Goal: Task Accomplishment & Management: Complete application form

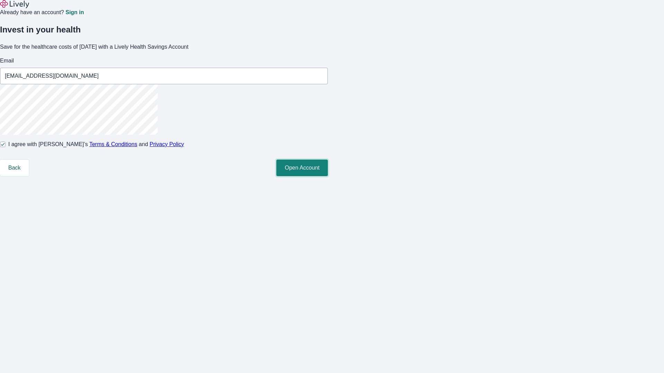
click at [328, 176] on button "Open Account" at bounding box center [302, 168] width 52 height 17
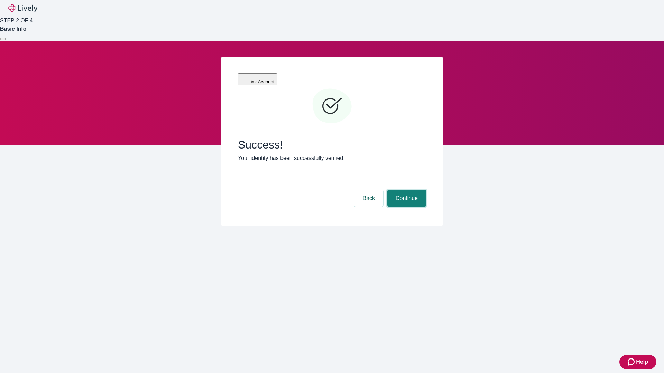
click at [406, 190] on button "Continue" at bounding box center [406, 198] width 39 height 17
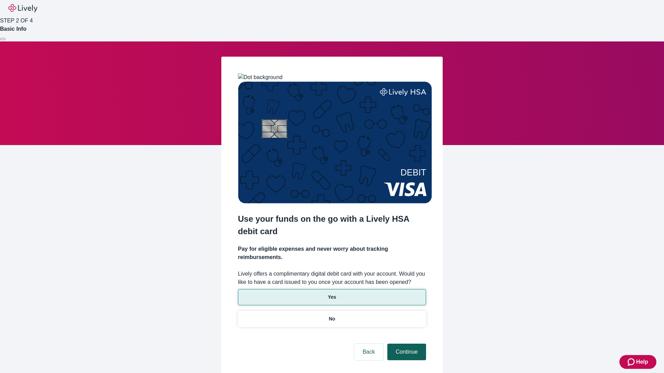
click at [332, 316] on p "No" at bounding box center [332, 319] width 7 height 7
click at [406, 344] on button "Continue" at bounding box center [406, 352] width 39 height 17
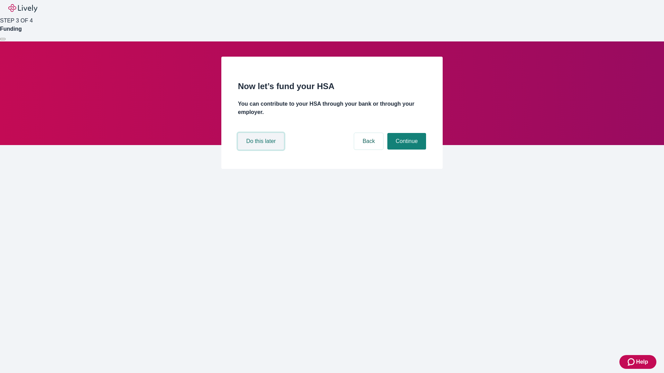
click at [262, 150] on button "Do this later" at bounding box center [261, 141] width 46 height 17
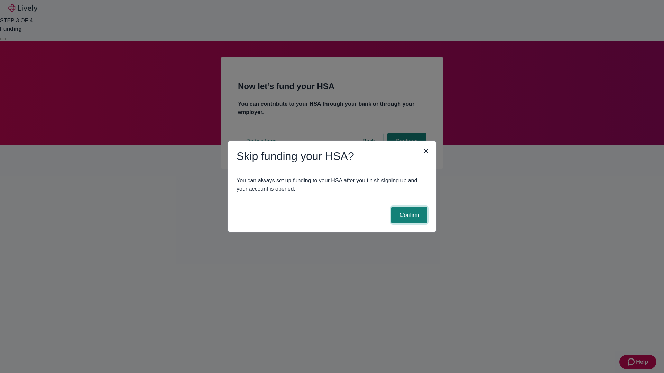
click at [408, 215] on button "Confirm" at bounding box center [409, 215] width 36 height 17
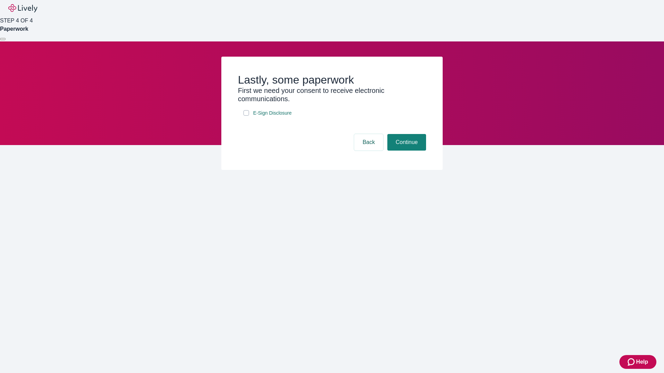
click at [246, 116] on input "E-Sign Disclosure" at bounding box center [246, 113] width 6 height 6
checkbox input "true"
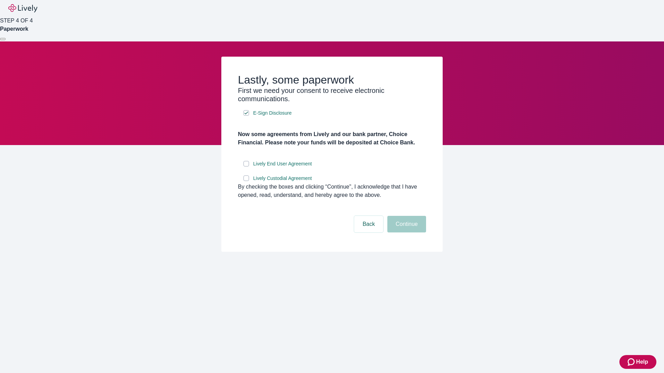
click at [246, 167] on input "Lively End User Agreement" at bounding box center [246, 164] width 6 height 6
checkbox input "true"
click at [246, 181] on input "Lively Custodial Agreement" at bounding box center [246, 179] width 6 height 6
checkbox input "true"
click at [406, 233] on button "Continue" at bounding box center [406, 224] width 39 height 17
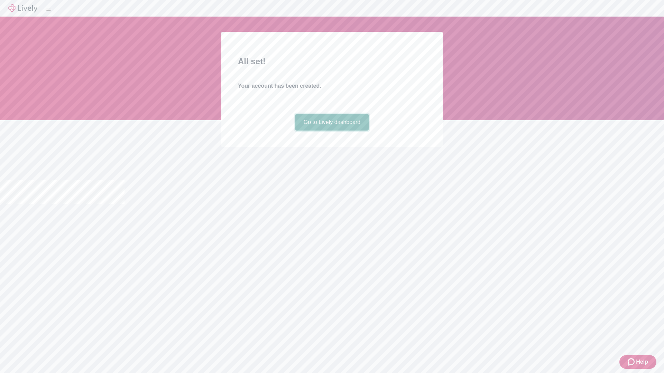
click at [332, 131] on link "Go to Lively dashboard" at bounding box center [332, 122] width 74 height 17
